Goal: Information Seeking & Learning: Learn about a topic

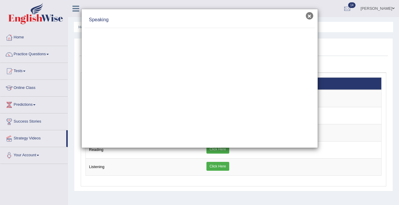
click at [311, 16] on button "×" at bounding box center [309, 15] width 7 height 7
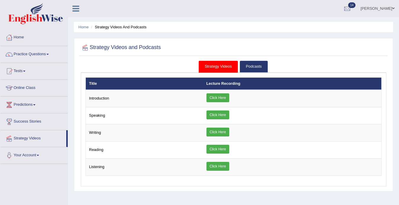
click at [30, 88] on link "Online Class" at bounding box center [33, 87] width 67 height 15
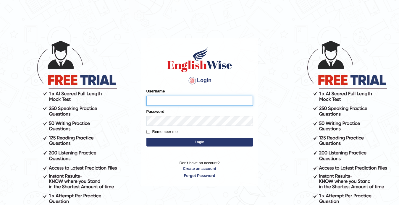
type input "rosybajwa"
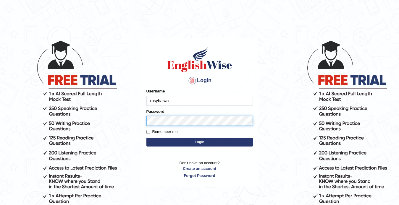
click at [200, 142] on button "Login" at bounding box center [200, 142] width 107 height 9
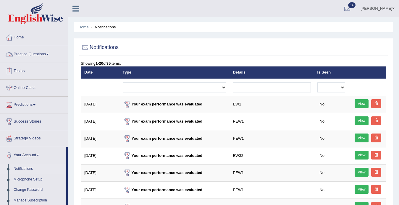
click at [47, 54] on link "Practice Questions" at bounding box center [33, 53] width 67 height 15
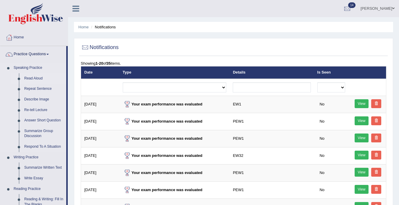
click at [33, 79] on link "Read Aloud" at bounding box center [44, 78] width 45 height 11
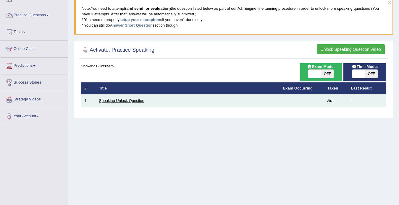
scroll to position [44, 0]
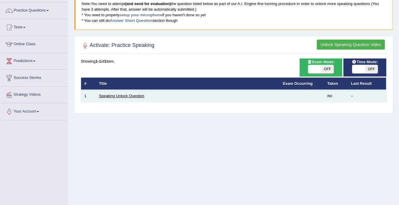
click at [131, 95] on link "Speaking Unlock Question" at bounding box center [121, 96] width 45 height 4
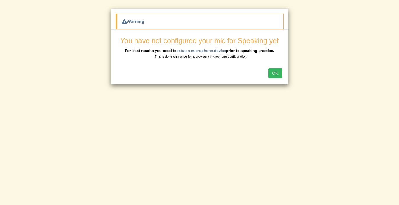
click at [277, 72] on button "OK" at bounding box center [276, 73] width 14 height 10
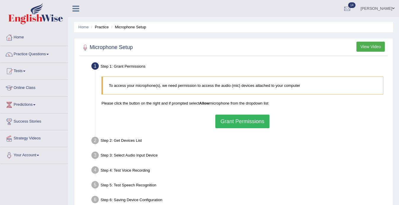
click at [240, 123] on button "Grant Permissions" at bounding box center [243, 122] width 54 height 14
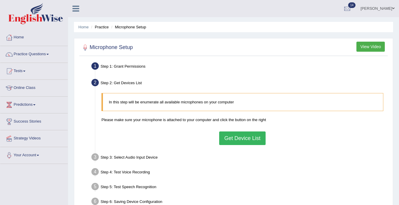
click at [235, 140] on button "Get Device List" at bounding box center [242, 139] width 46 height 14
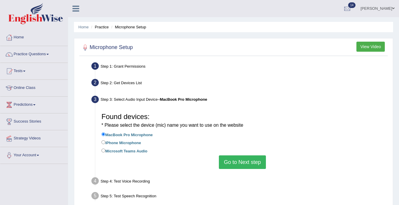
click at [236, 162] on button "Go to Next step" at bounding box center [242, 163] width 47 height 14
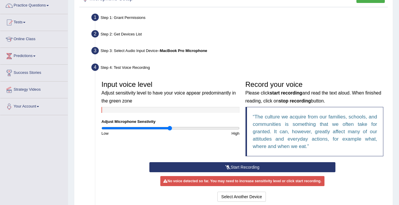
scroll to position [60, 0]
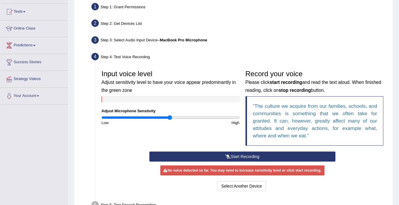
click at [243, 157] on button "Start Recording" at bounding box center [242, 157] width 186 height 10
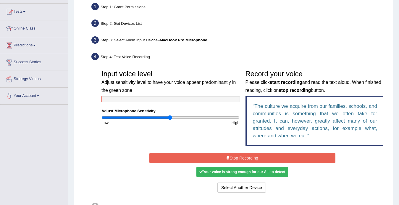
click at [248, 160] on button "Stop Recording" at bounding box center [242, 158] width 186 height 10
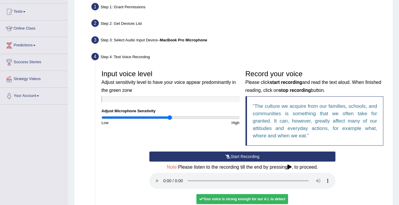
click at [163, 178] on audio at bounding box center [242, 181] width 186 height 16
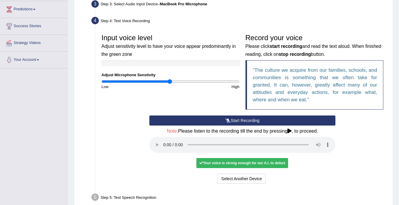
scroll to position [99, 0]
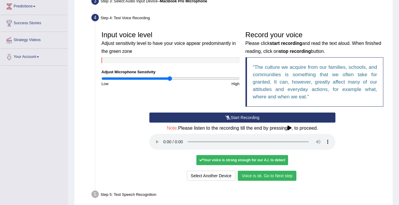
click at [260, 171] on button "Voice is ok. Go to Next step" at bounding box center [267, 176] width 59 height 10
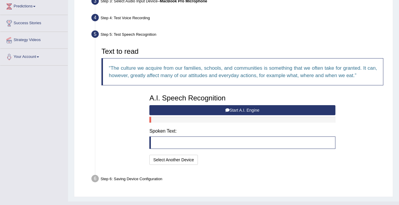
click at [251, 109] on button "Start A.I. Engine" at bounding box center [242, 110] width 186 height 10
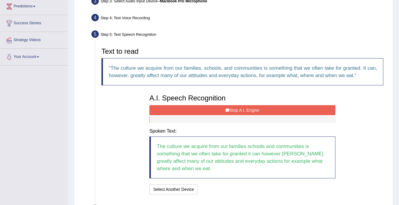
click at [258, 110] on button "Stop A.I. Engine" at bounding box center [242, 110] width 186 height 10
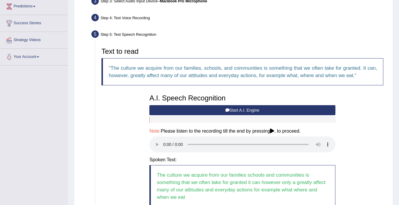
click at [165, 142] on audio at bounding box center [242, 145] width 186 height 16
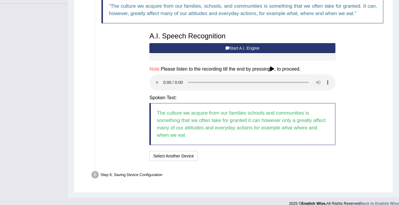
scroll to position [160, 0]
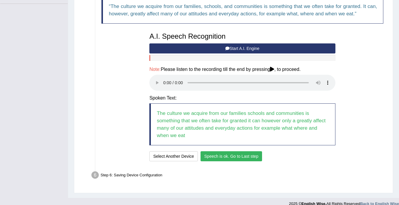
click at [224, 152] on button "Speech is ok. Go to Last step" at bounding box center [232, 157] width 62 height 10
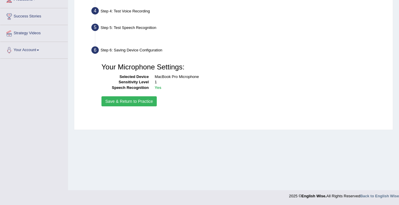
scroll to position [105, 0]
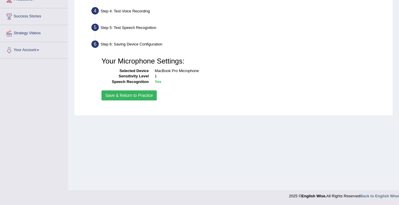
click at [144, 96] on button "Save & Return to Practice" at bounding box center [129, 96] width 55 height 10
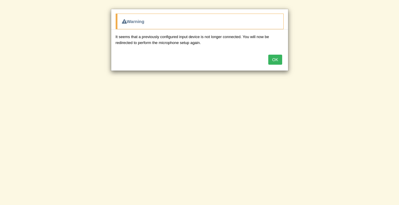
click at [275, 57] on button "OK" at bounding box center [276, 60] width 14 height 10
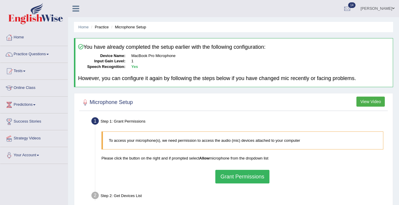
click at [298, 49] on h4 "You have already completed the setup earlier with the following configuration:" at bounding box center [234, 47] width 312 height 6
click at [29, 57] on link "Practice Questions" at bounding box center [33, 53] width 67 height 15
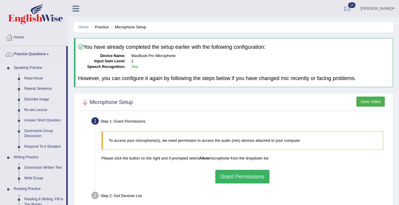
click at [34, 78] on link "Read Aloud" at bounding box center [44, 78] width 45 height 11
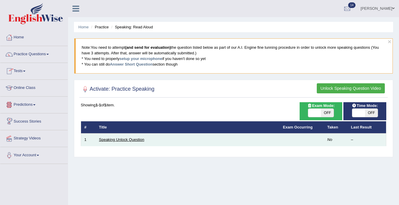
click at [140, 140] on link "Speaking Unlock Question" at bounding box center [121, 140] width 45 height 4
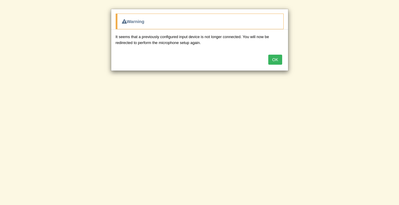
click at [274, 60] on button "OK" at bounding box center [276, 60] width 14 height 10
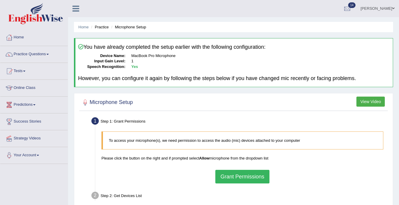
click at [30, 90] on link "Online Class" at bounding box center [33, 87] width 67 height 15
